Goal: Check status: Check status

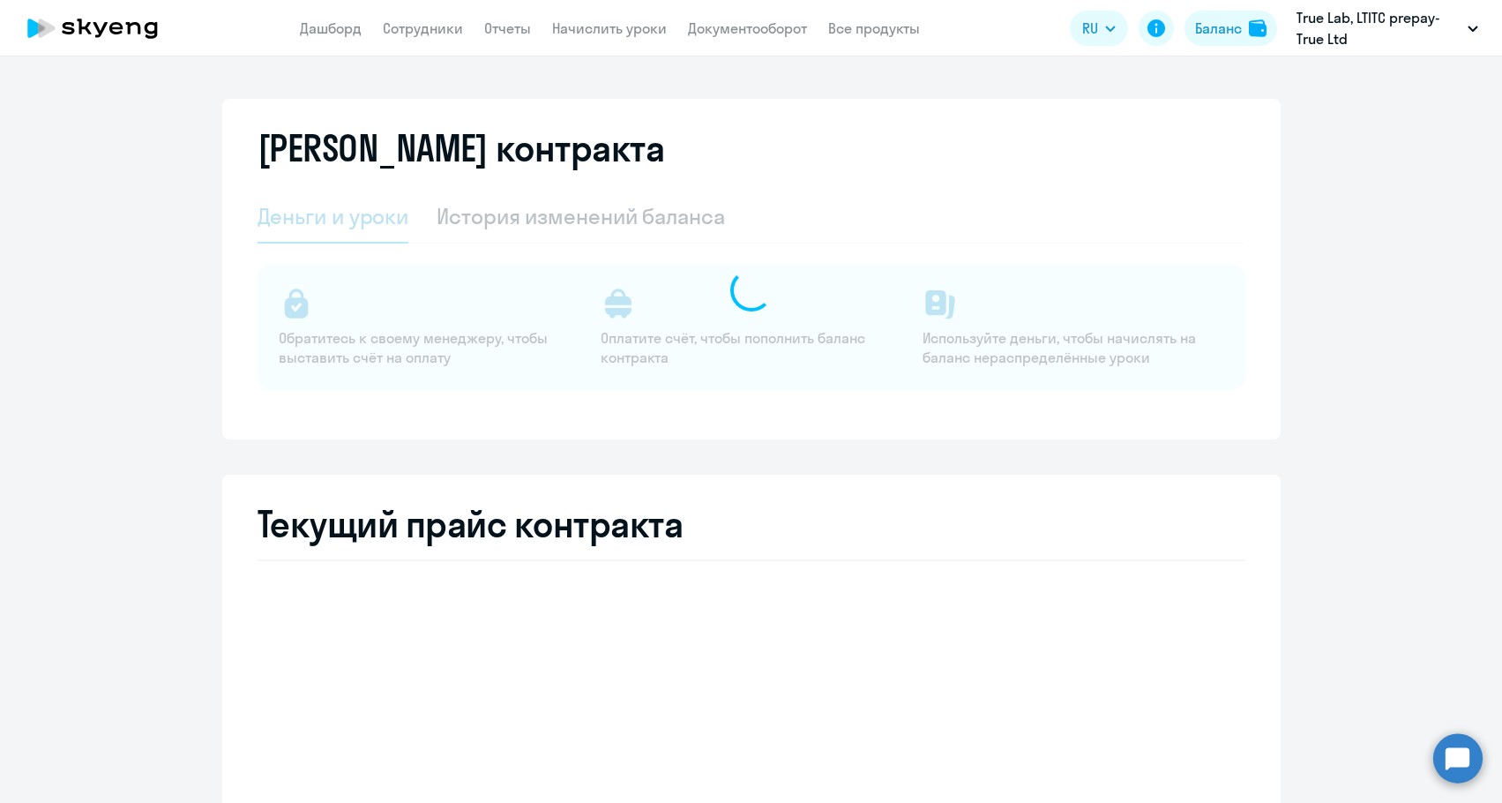
select select "english_adult_not_native_speaker"
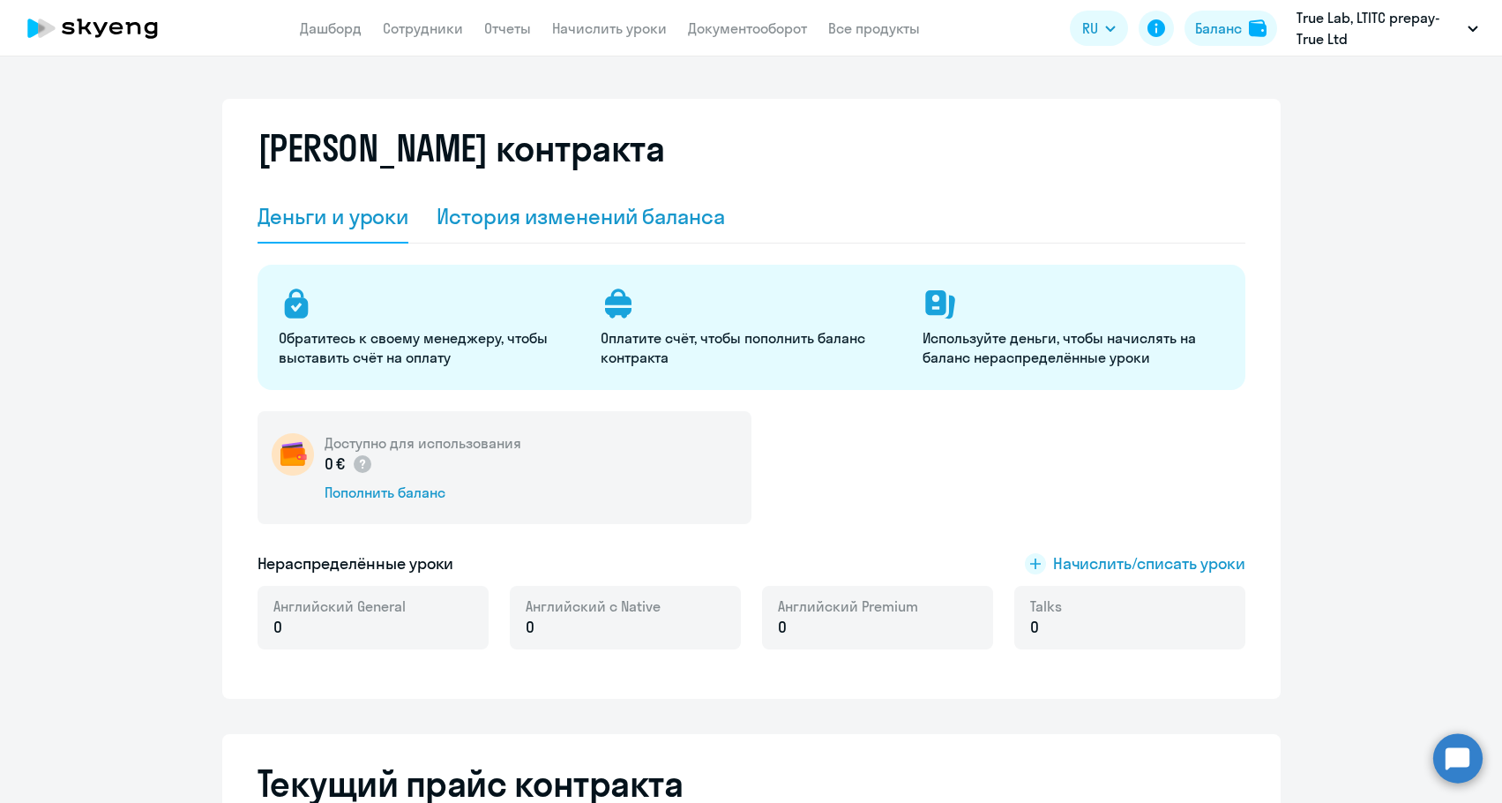
click at [579, 230] on div "История изменений баланса" at bounding box center [581, 216] width 288 height 53
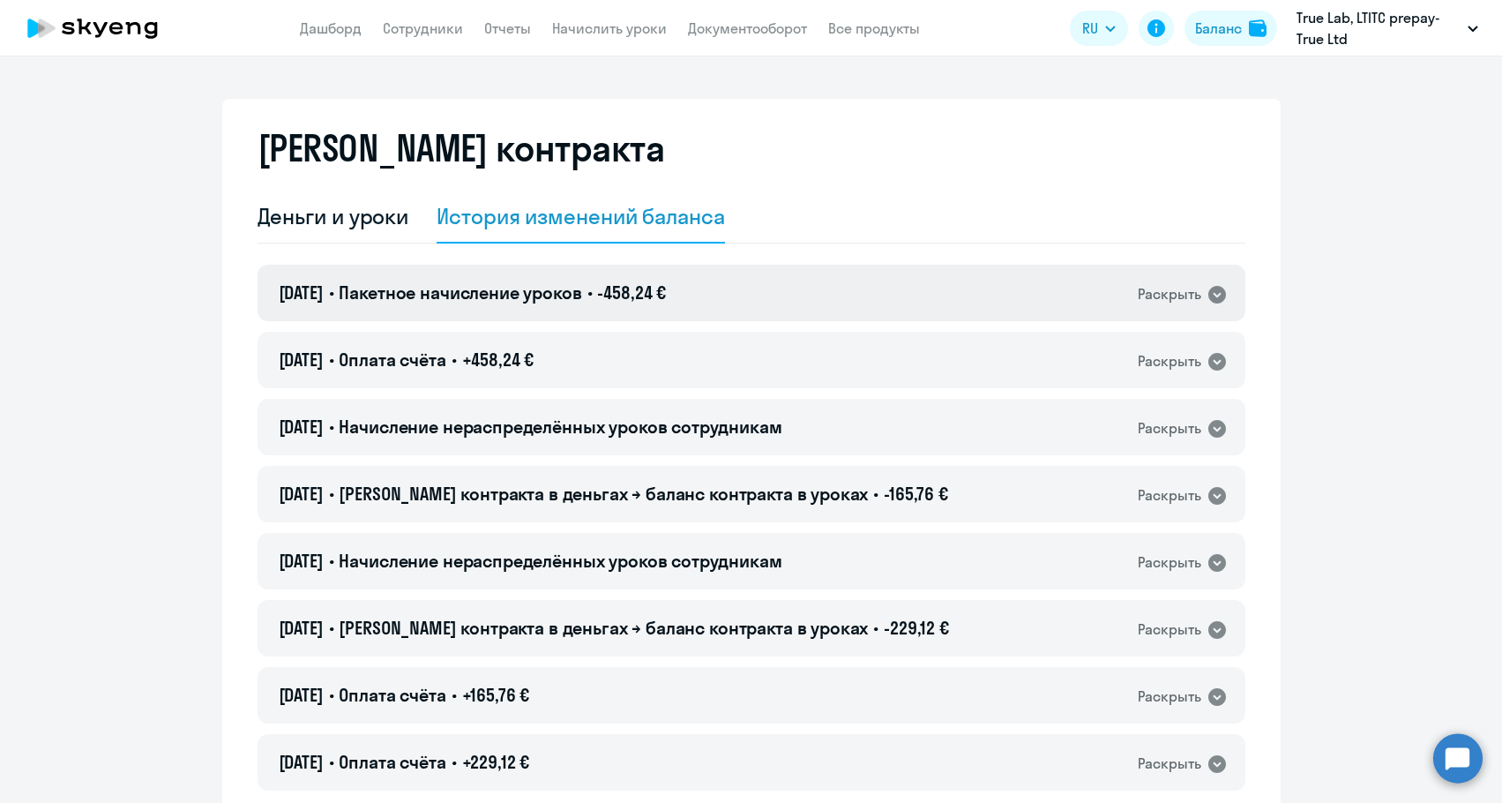
click at [566, 299] on span "Пакетное начисление уроков" at bounding box center [460, 292] width 243 height 22
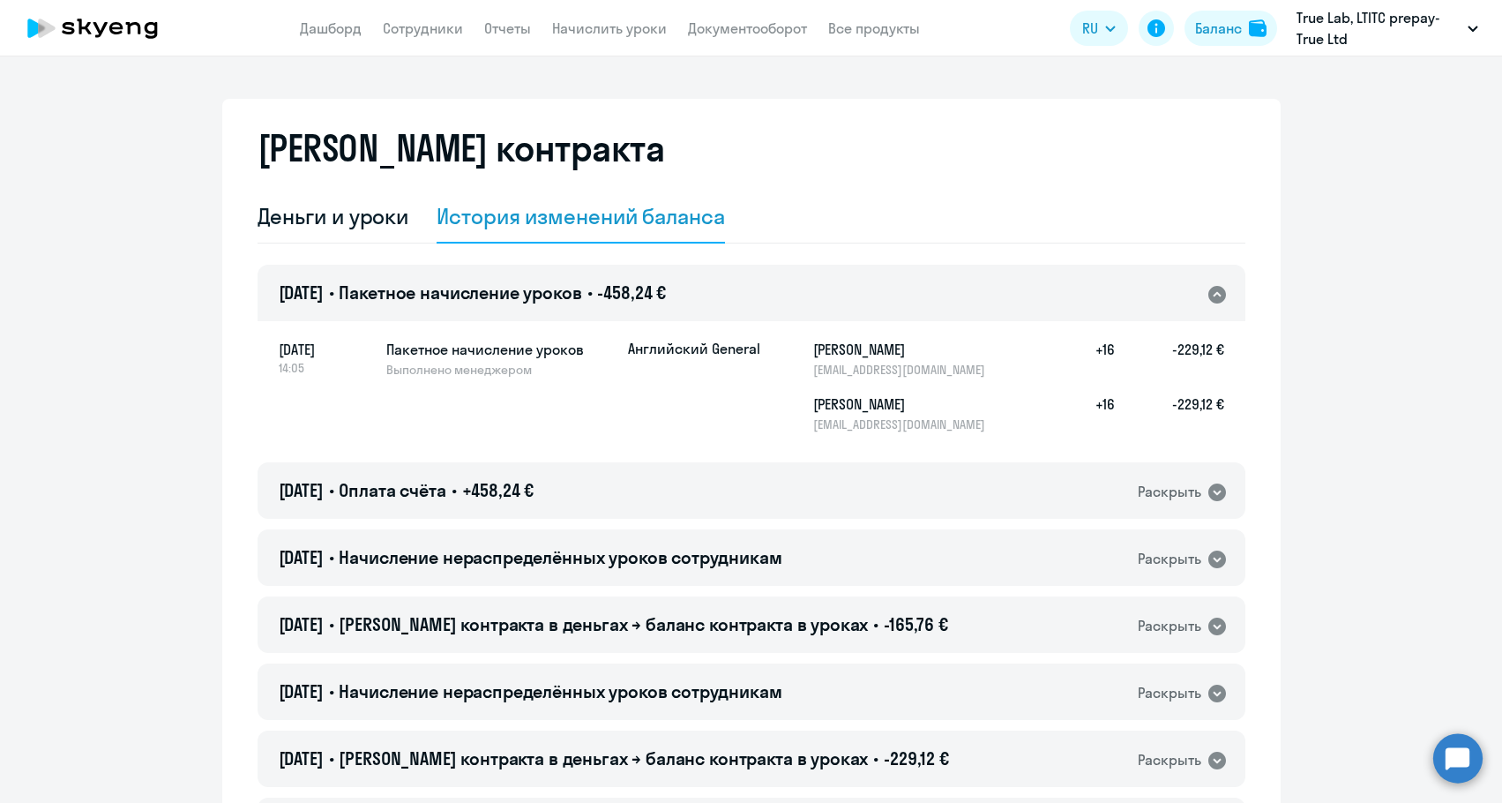
click at [566, 299] on span "Пакетное начисление уроков" at bounding box center [460, 292] width 243 height 22
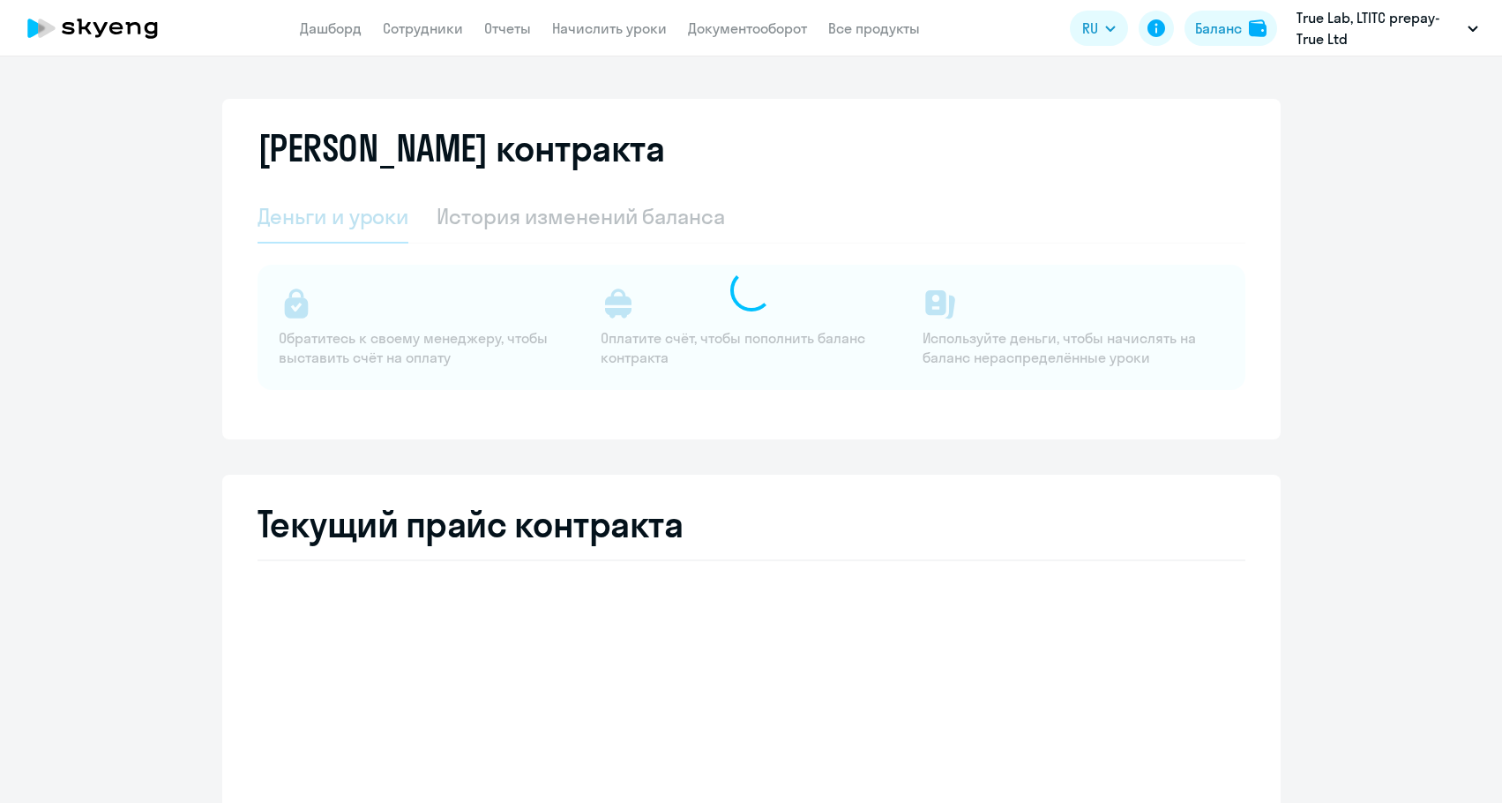
select select "english_adult_not_native_speaker"
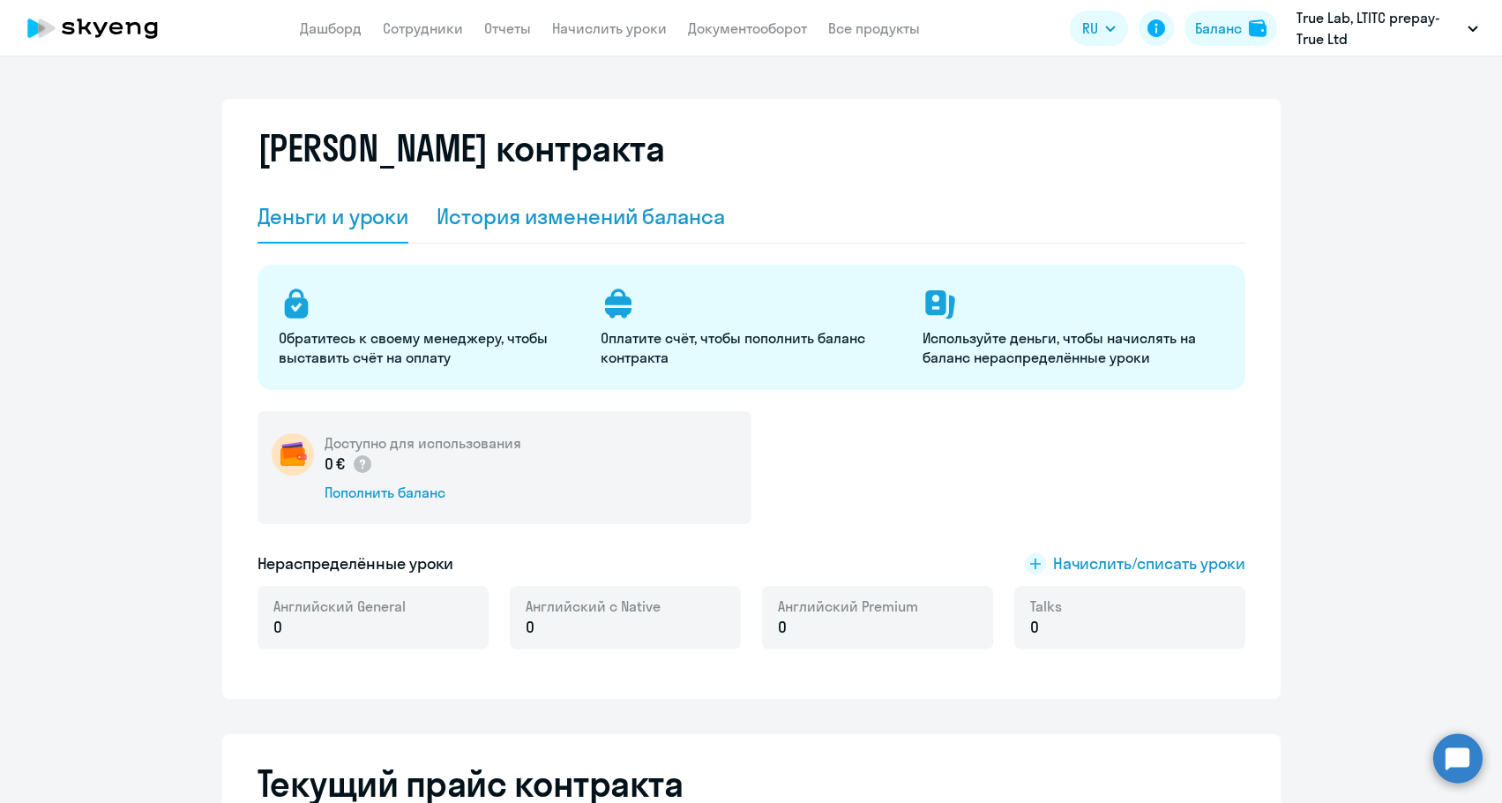
click at [524, 199] on div "История изменений баланса" at bounding box center [581, 216] width 288 height 53
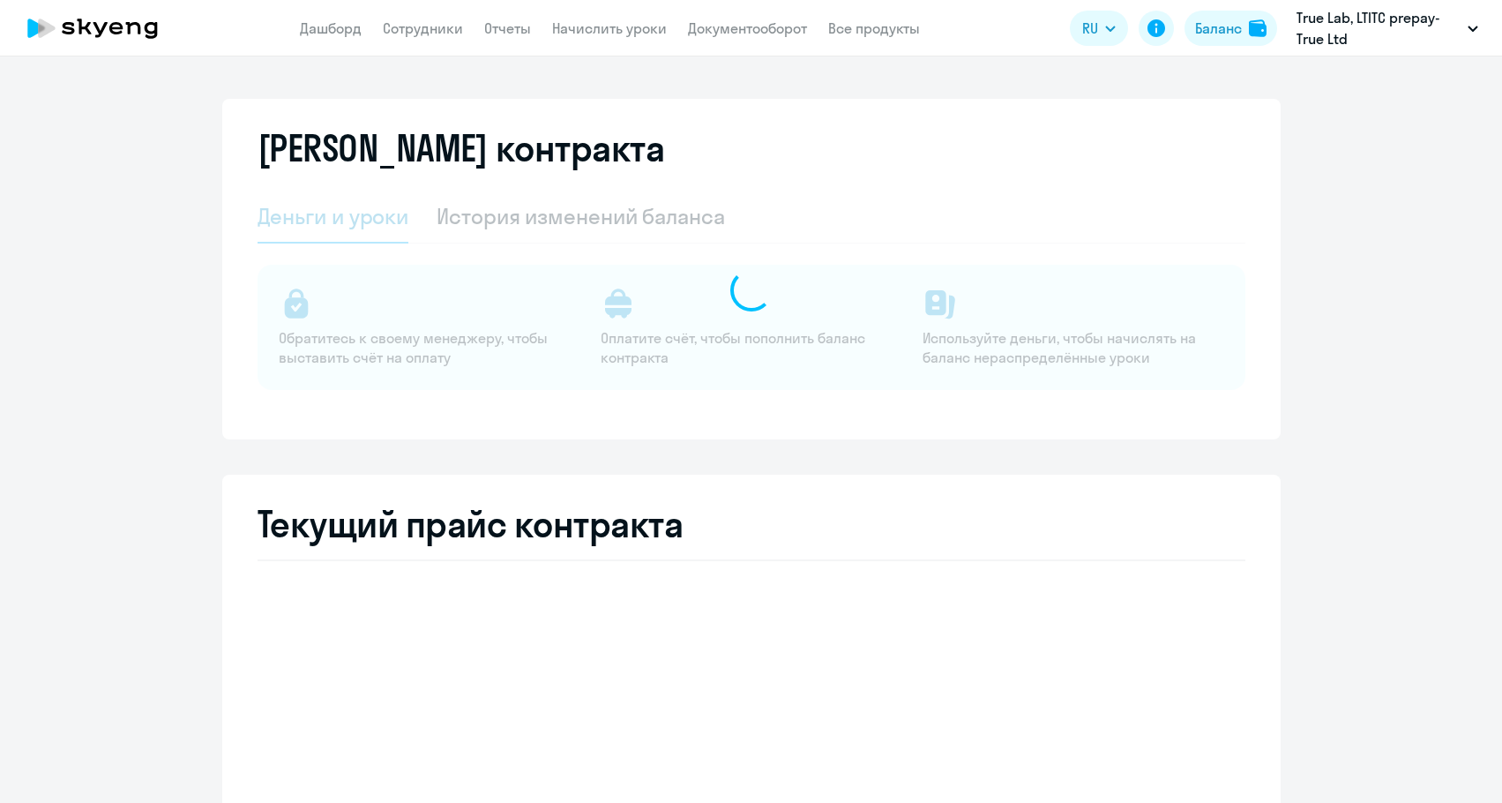
select select "english_adult_not_native_speaker"
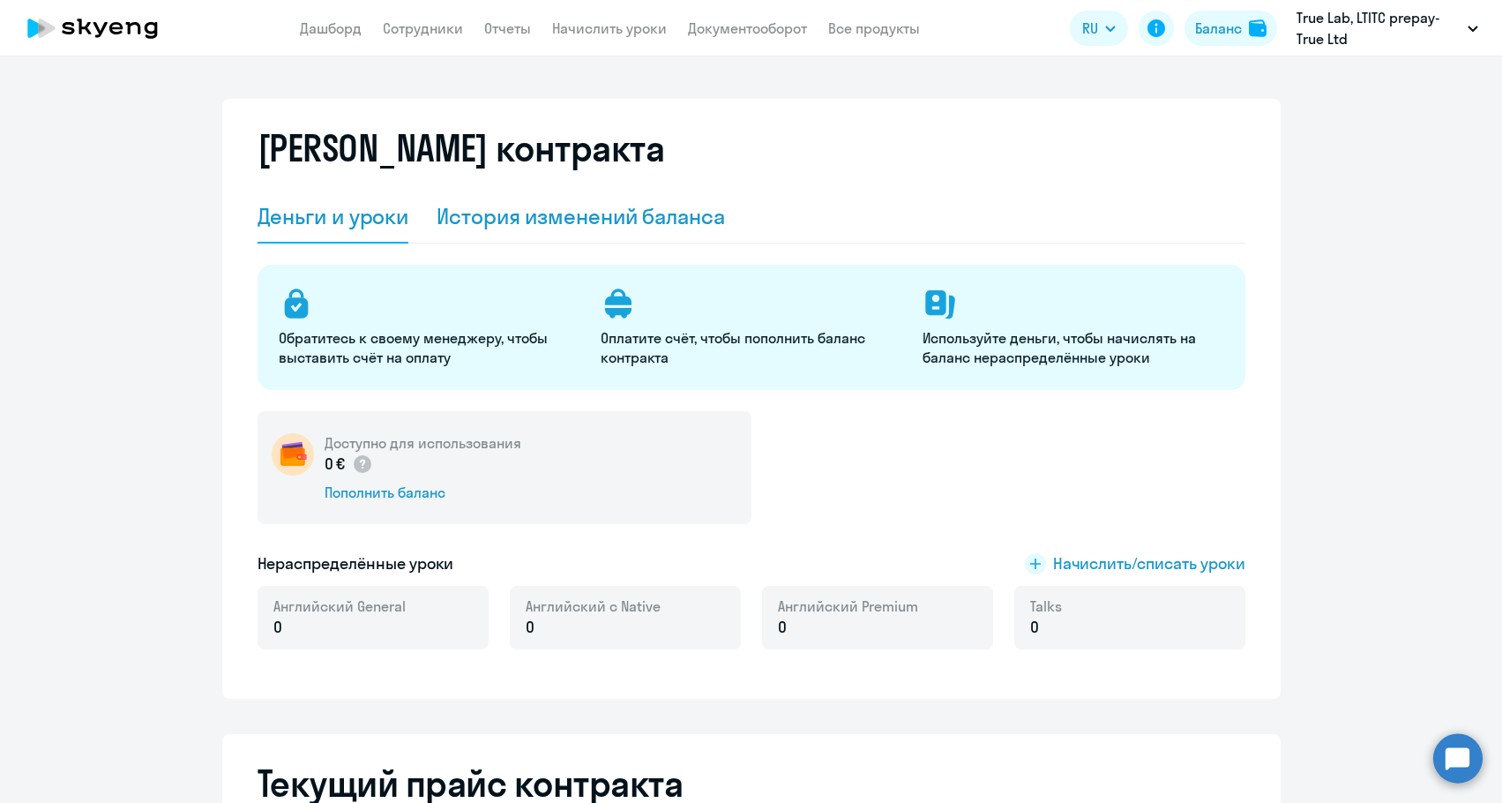
click at [514, 228] on div "История изменений баланса" at bounding box center [581, 216] width 288 height 28
